Goal: Task Accomplishment & Management: Use online tool/utility

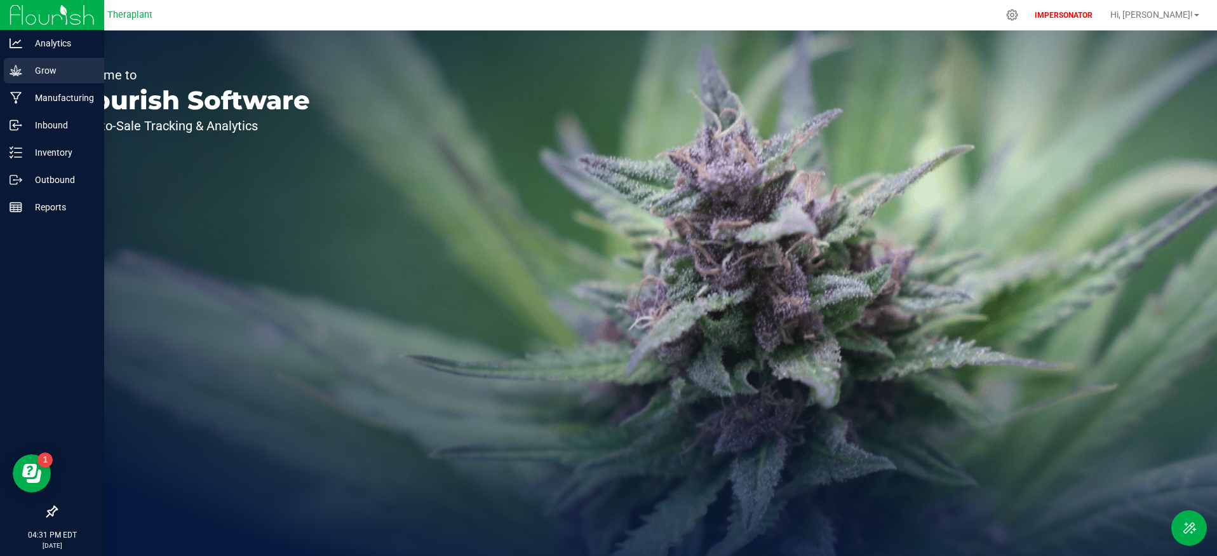
click at [51, 79] on div "Grow" at bounding box center [54, 70] width 100 height 25
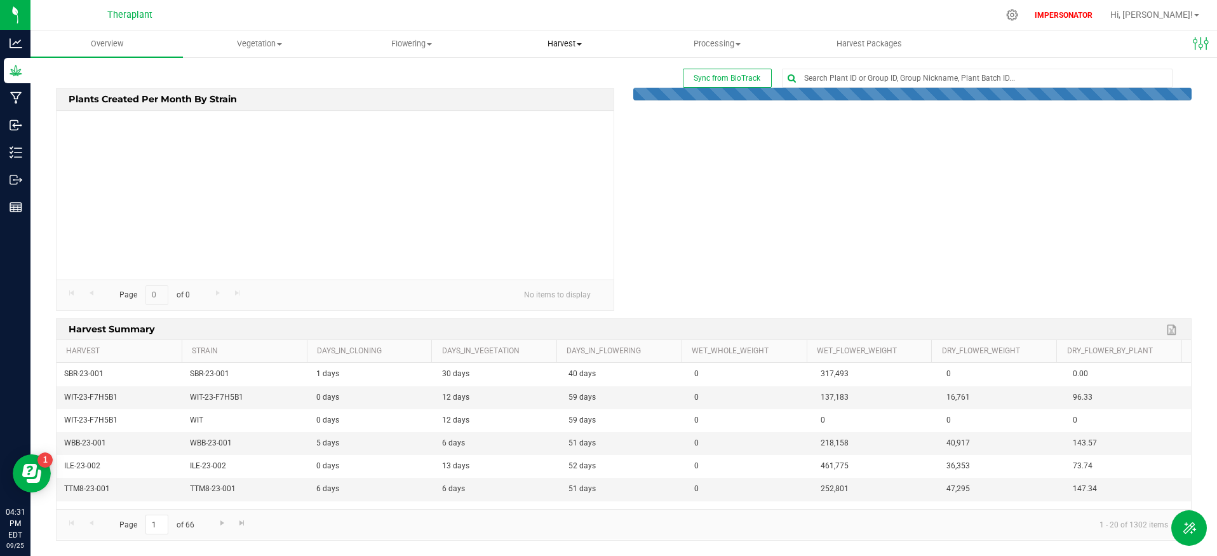
click at [568, 44] on span "Harvest" at bounding box center [563, 43] width 151 height 11
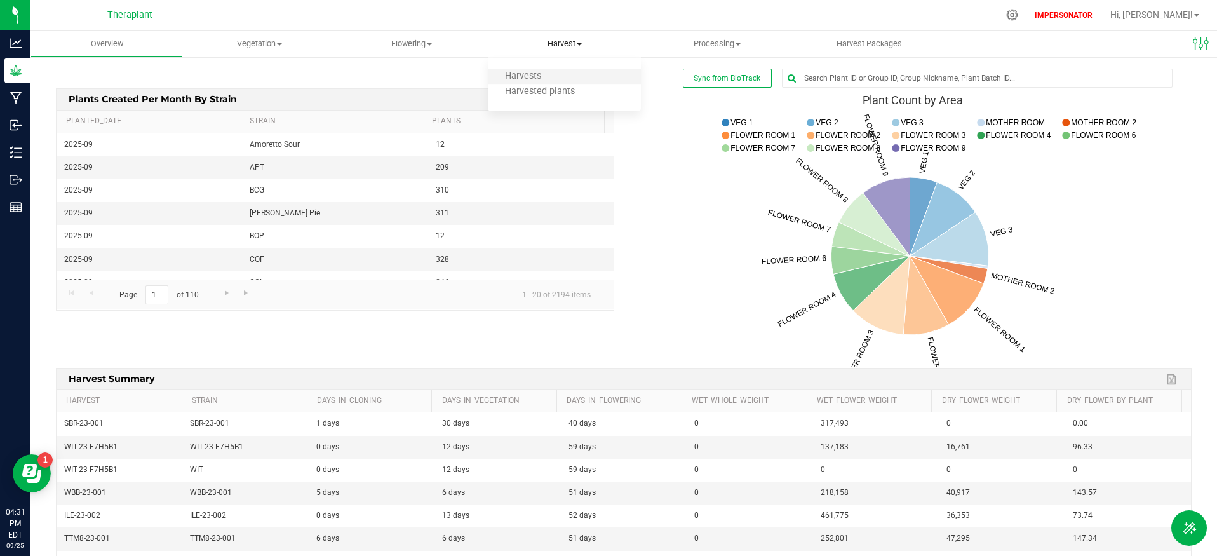
click at [559, 75] on li "Harvests" at bounding box center [564, 76] width 152 height 15
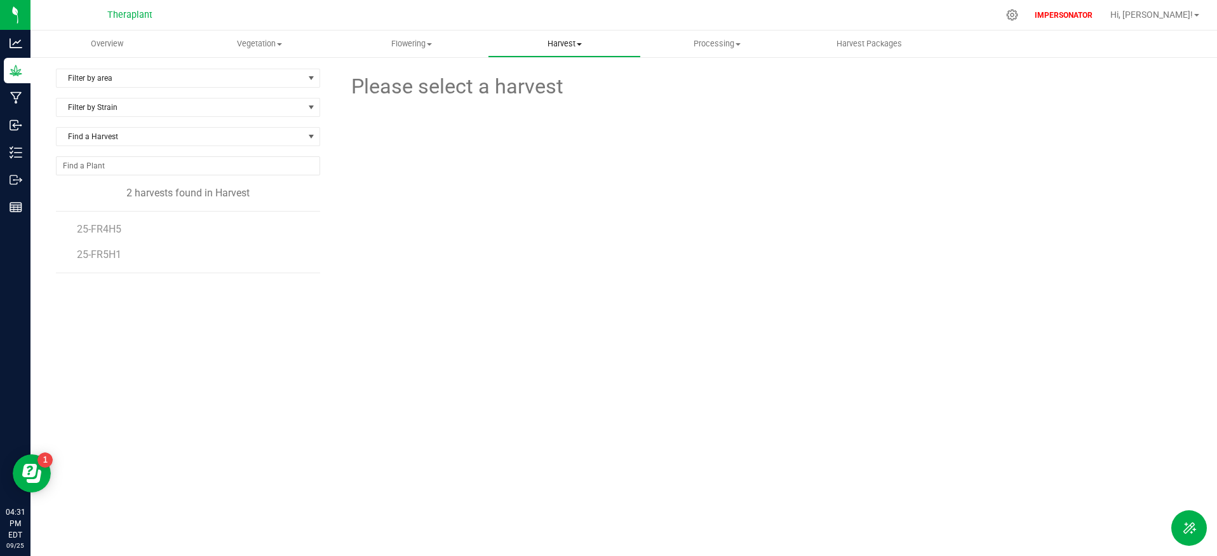
click at [565, 41] on span "Harvest" at bounding box center [563, 43] width 151 height 11
click at [737, 37] on uib-tab-heading "Processing Create package Processing harvests Processing plants Completed harve…" at bounding box center [716, 43] width 151 height 25
click at [573, 36] on uib-tab-heading "Harvest Harvests Harvested plants" at bounding box center [563, 43] width 151 height 25
click at [567, 44] on span "Harvest" at bounding box center [564, 43] width 152 height 11
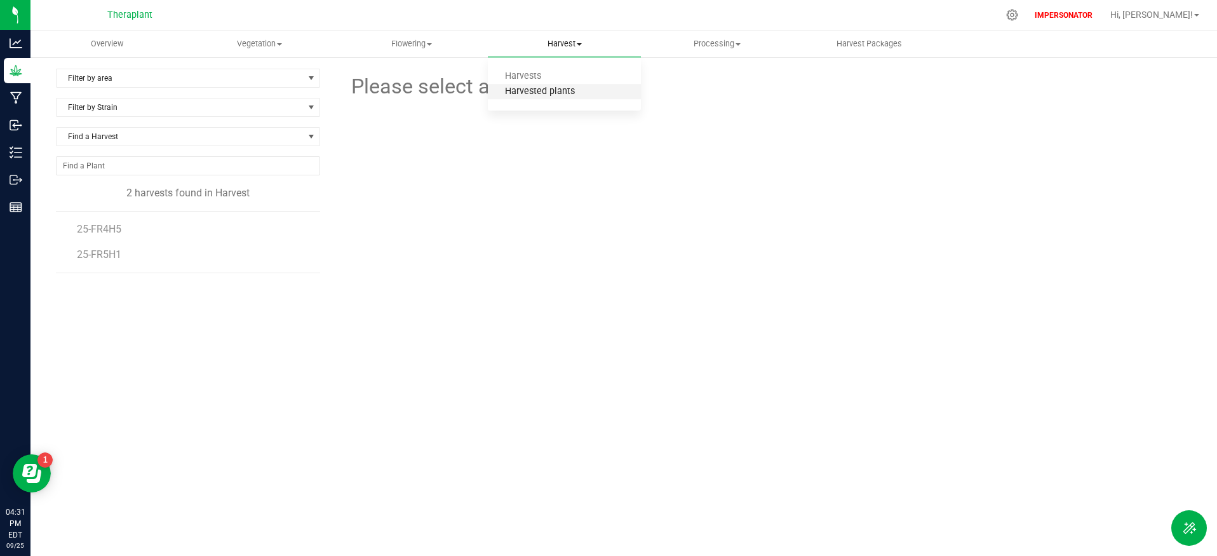
click at [575, 88] on span "Harvested plants" at bounding box center [540, 91] width 104 height 11
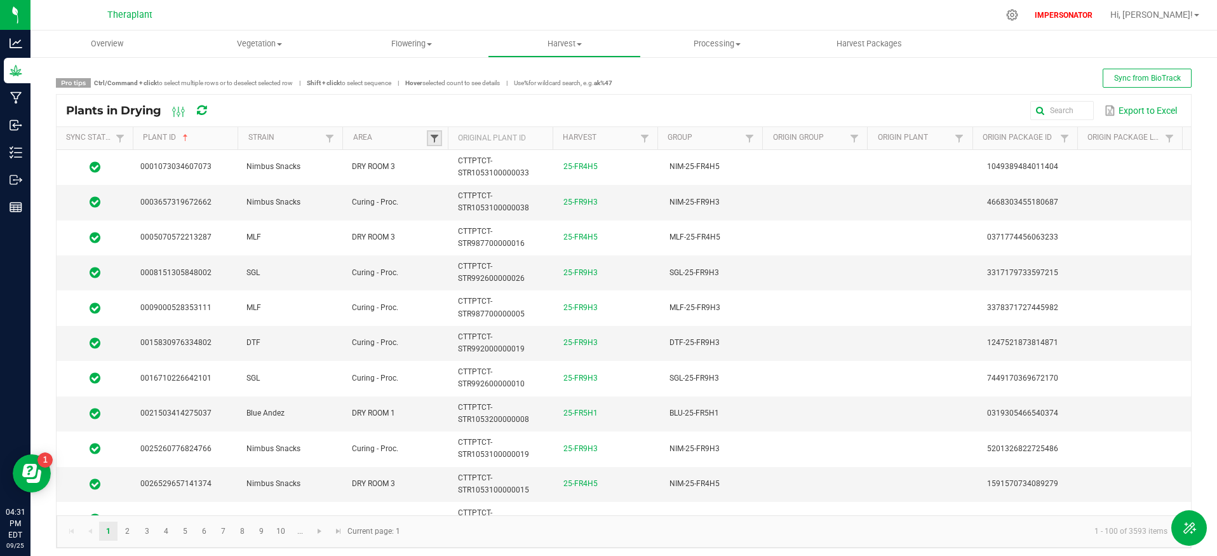
click at [436, 138] on span at bounding box center [434, 138] width 10 height 10
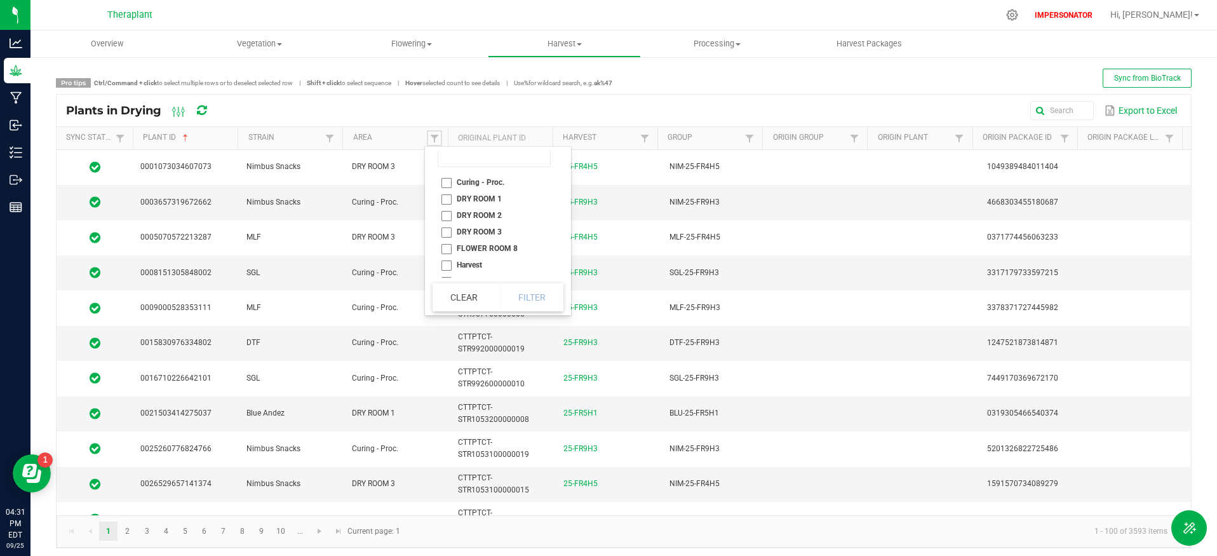
scroll to position [10, 0]
click at [445, 265] on li "Harvest" at bounding box center [493, 264] width 123 height 17
checkbox input "true"
click at [535, 291] on button "Filter" at bounding box center [531, 297] width 63 height 28
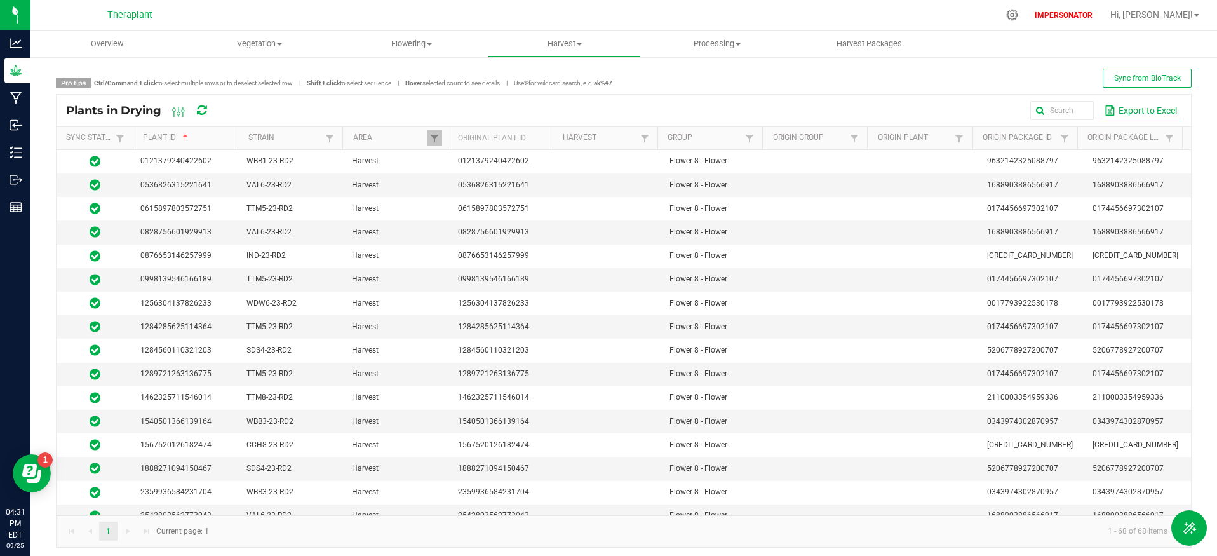
click at [1129, 105] on button "Export to Excel" at bounding box center [1140, 111] width 79 height 22
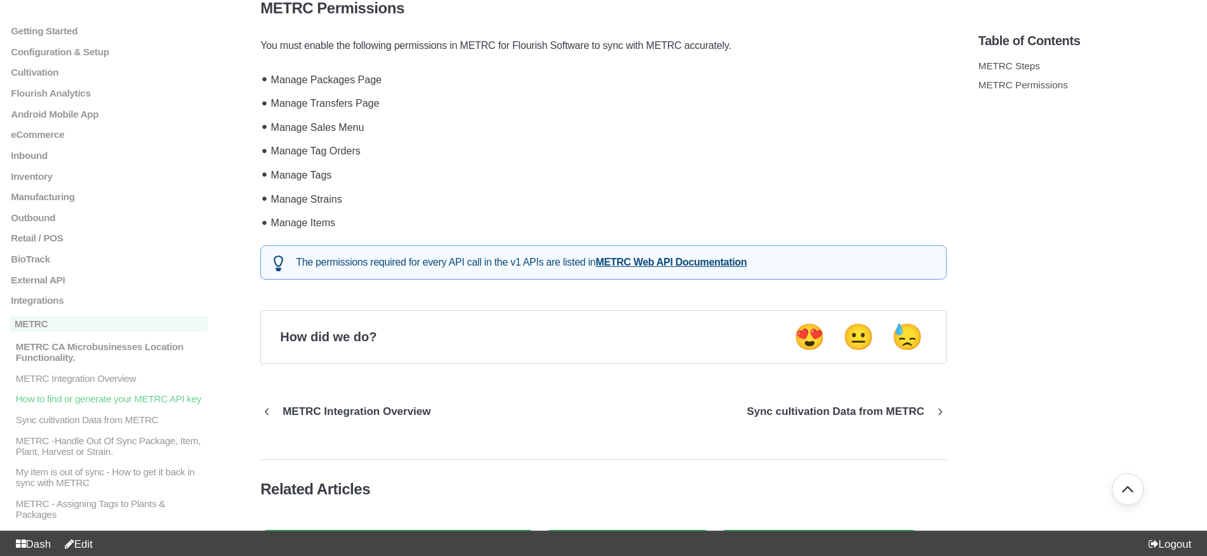
scroll to position [1058, 0]
